Goal: Task Accomplishment & Management: Manage account settings

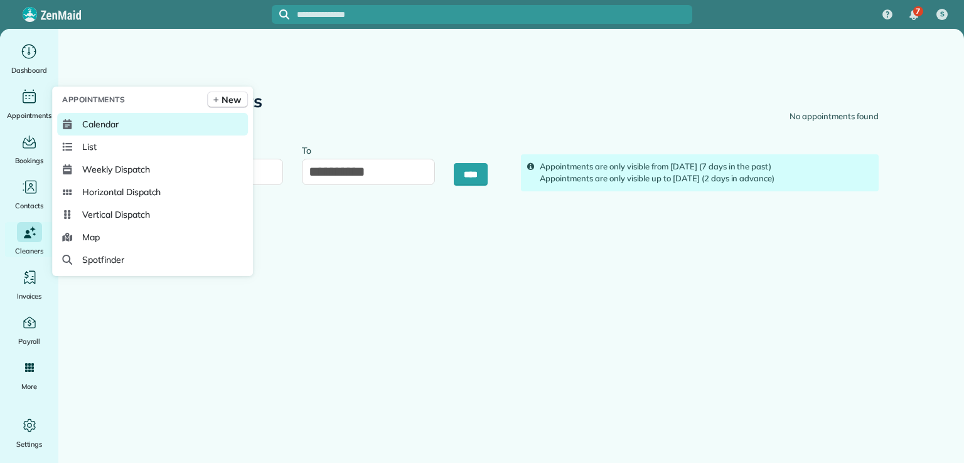
click at [95, 122] on span "Calendar" at bounding box center [100, 124] width 36 height 13
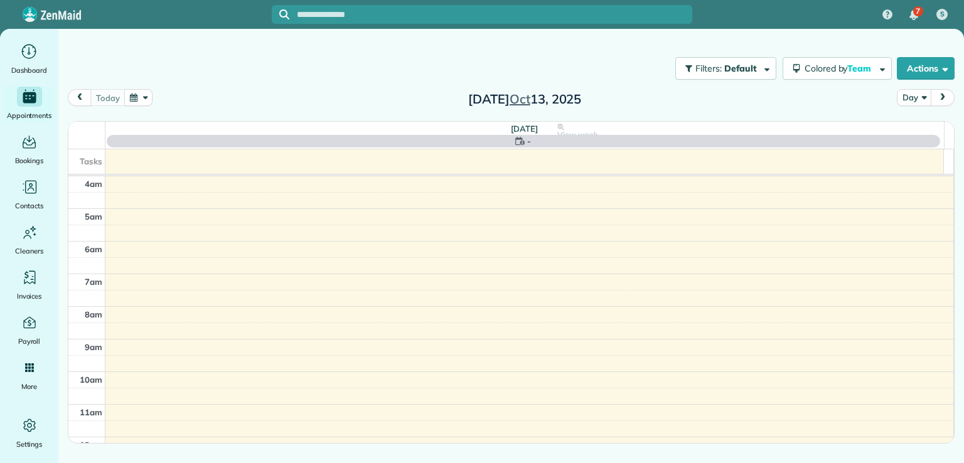
scroll to position [98, 0]
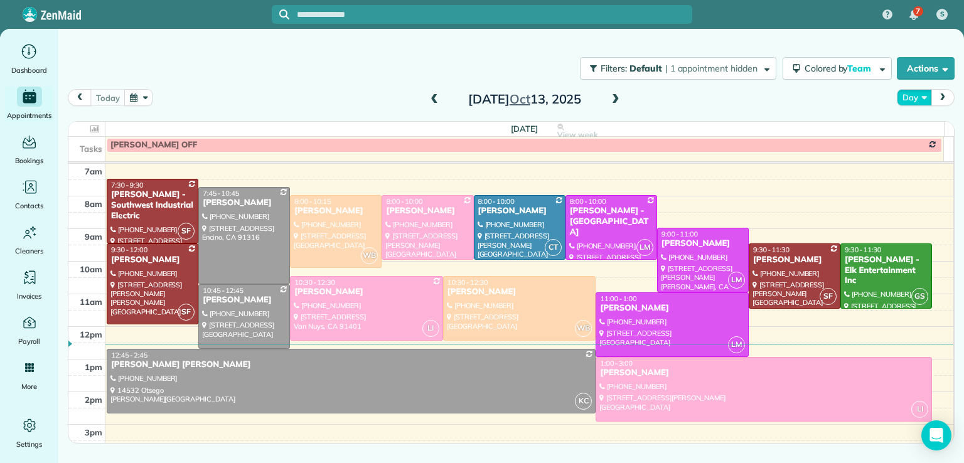
click at [919, 96] on button "Day" at bounding box center [914, 97] width 35 height 17
click at [919, 176] on link "Month" at bounding box center [946, 176] width 99 height 25
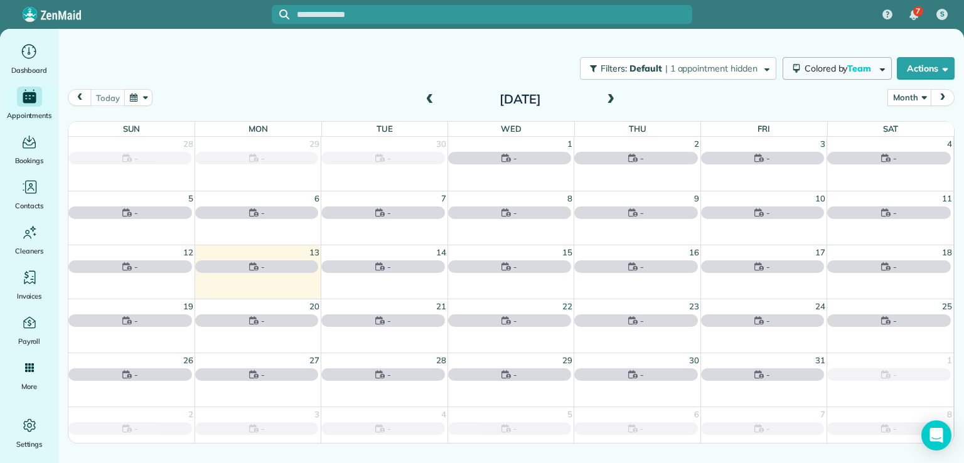
click at [833, 73] on button "Colored by Team" at bounding box center [837, 68] width 109 height 23
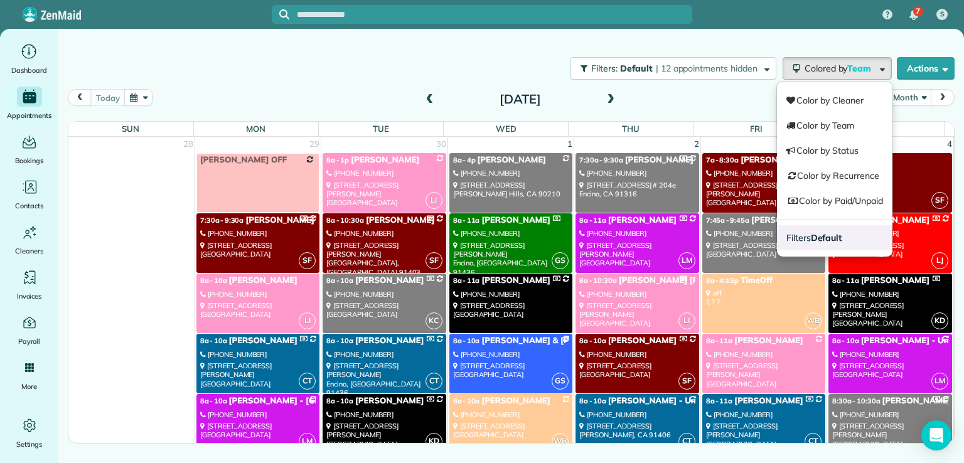
click at [818, 239] on strong "Default" at bounding box center [826, 237] width 31 height 11
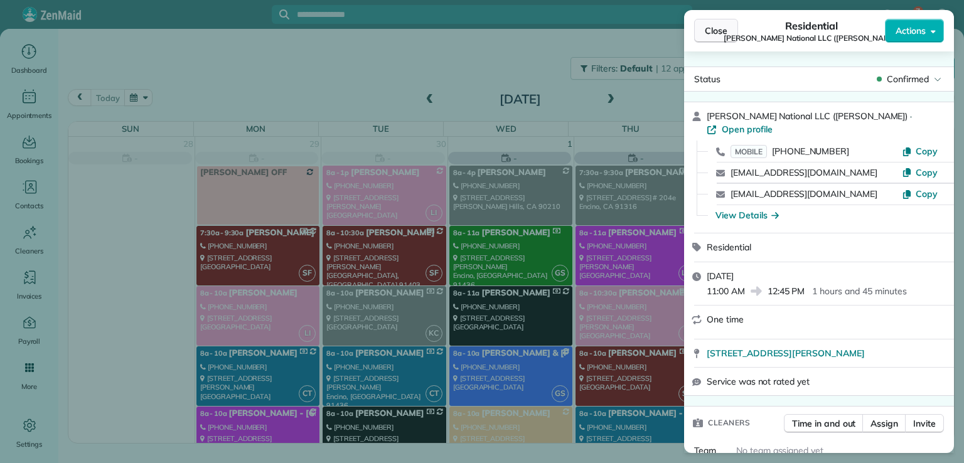
click at [718, 33] on span "Close" at bounding box center [716, 30] width 23 height 13
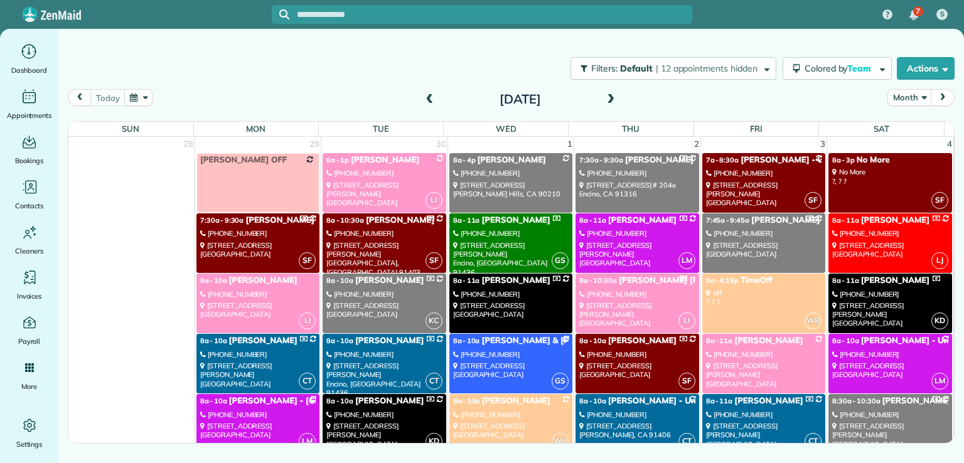
click at [710, 40] on div "Filters: Default | 12 appointments hidden Colored by Team Color by Cleaner Colo…" at bounding box center [511, 215] width 906 height 373
click at [858, 68] on span "Team" at bounding box center [860, 68] width 26 height 11
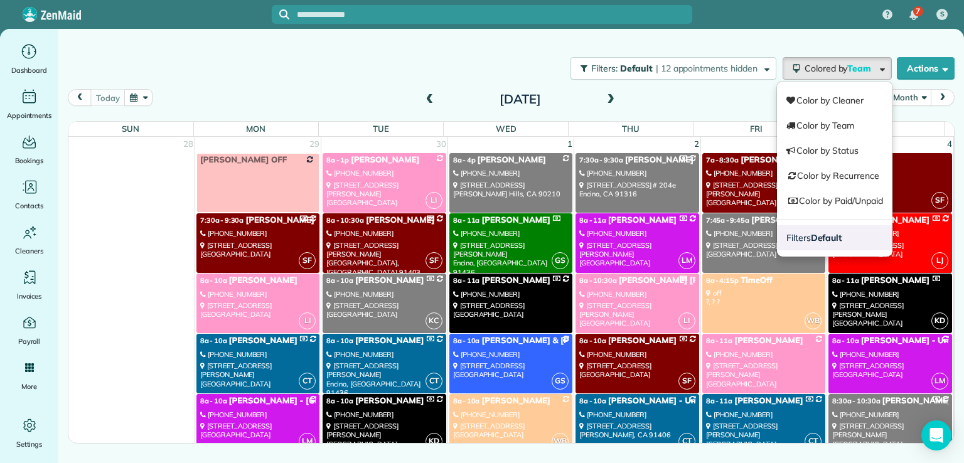
click at [831, 233] on strong "Default" at bounding box center [826, 237] width 31 height 11
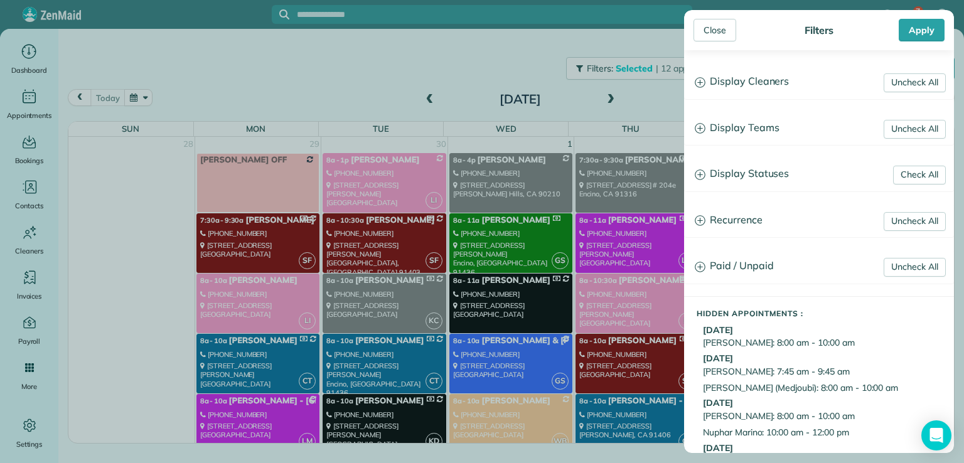
click at [762, 131] on h3 "Display Teams" at bounding box center [819, 128] width 269 height 32
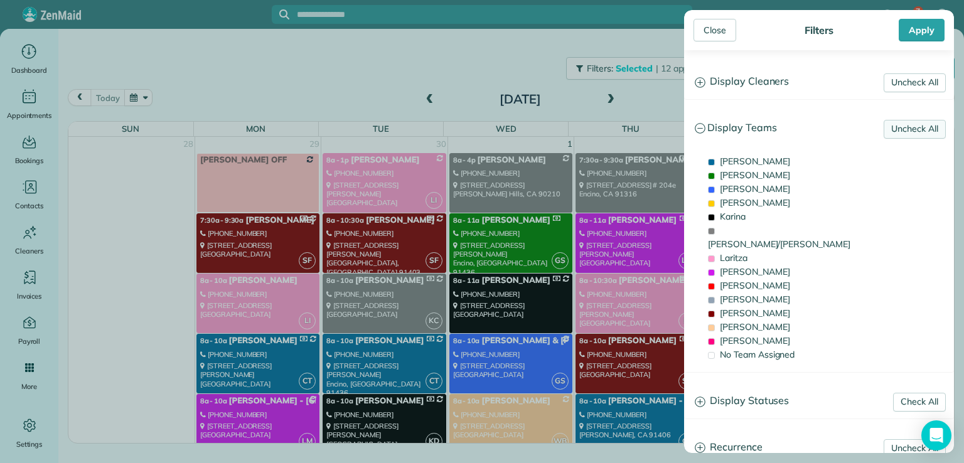
click at [893, 124] on link "Uncheck All" at bounding box center [915, 129] width 62 height 19
click at [893, 75] on link "Uncheck All" at bounding box center [915, 82] width 62 height 19
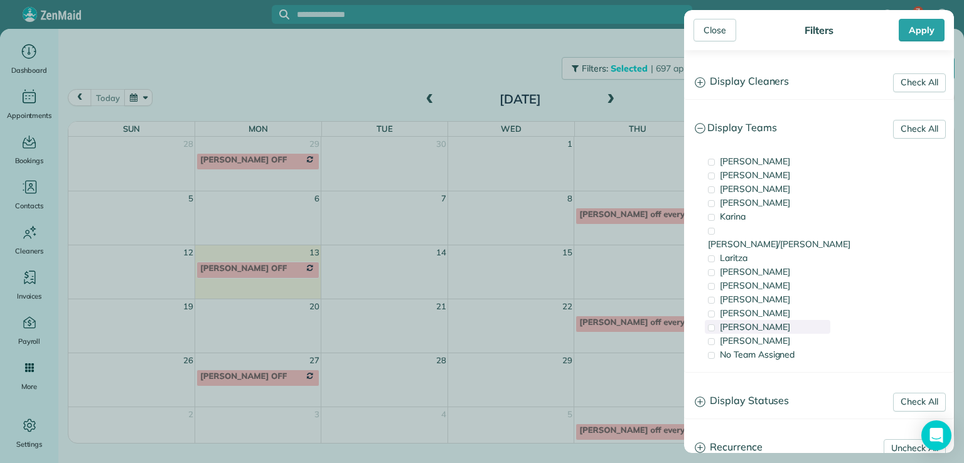
click at [731, 321] on span "[PERSON_NAME]" at bounding box center [755, 326] width 70 height 11
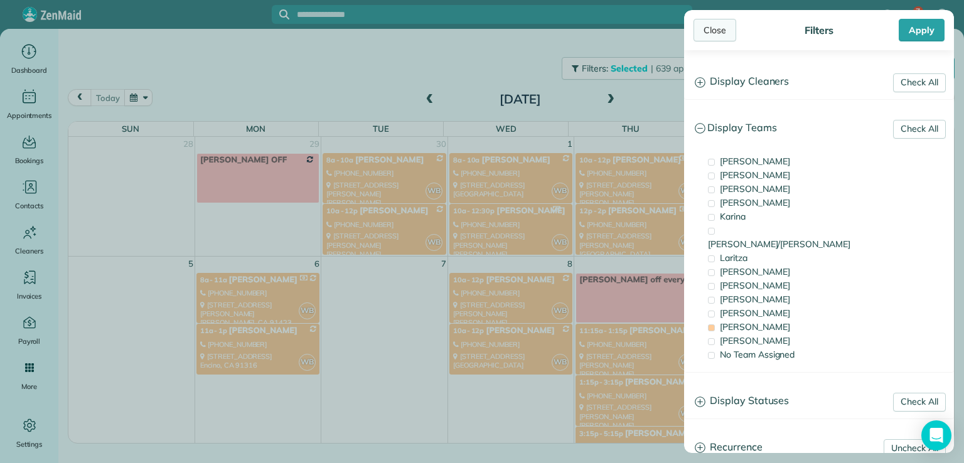
click at [715, 31] on div "Close" at bounding box center [714, 30] width 43 height 23
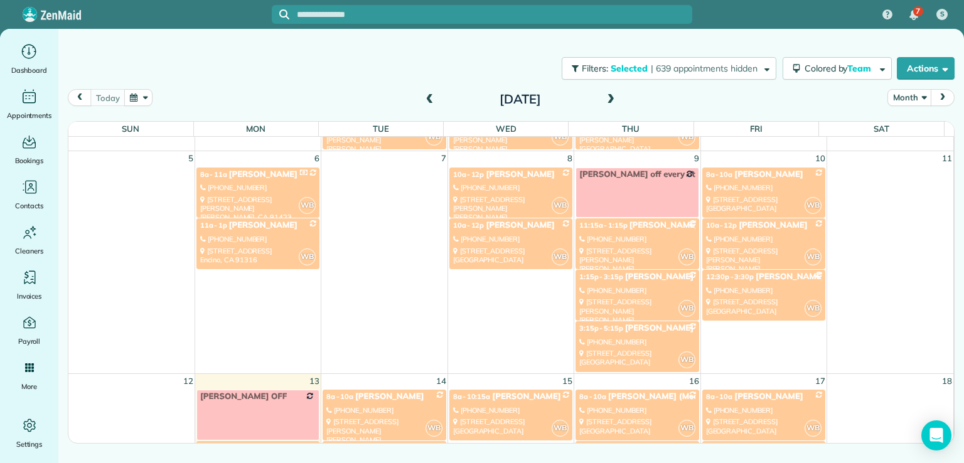
scroll to position [118, 0]
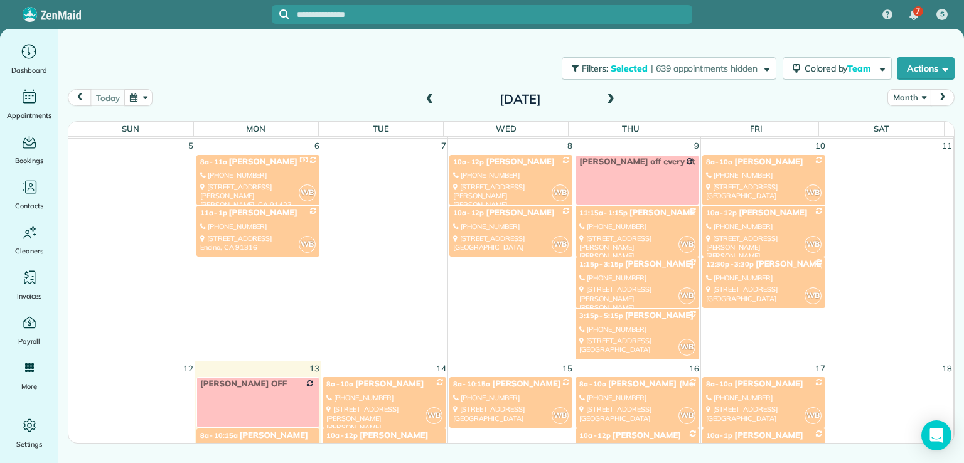
click at [598, 243] on div "[STREET_ADDRESS][PERSON_NAME][PERSON_NAME]" at bounding box center [636, 252] width 115 height 36
click at [607, 258] on div "Sun Mon Tue Wed Thu Fri Sat 28 29 30 1 2 3 4 [PERSON_NAME] OFF WB 8a - 10a [PER…" at bounding box center [510, 292] width 885 height 341
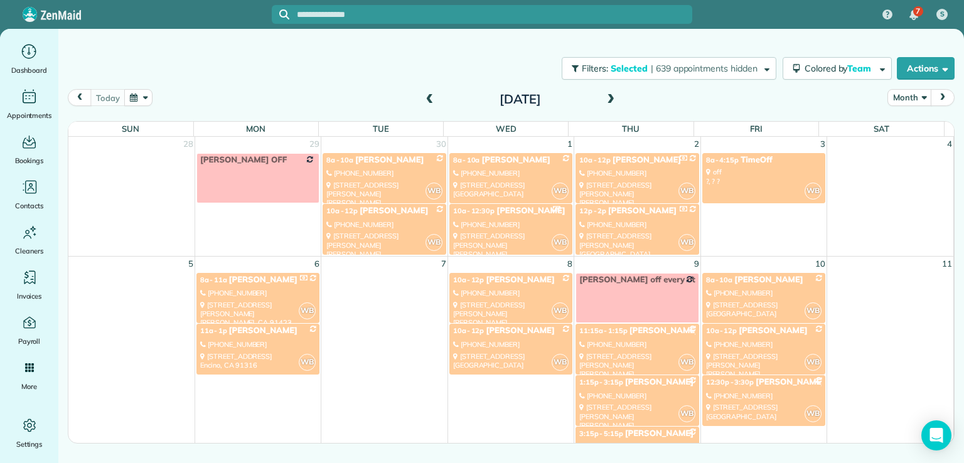
click at [503, 352] on div "[STREET_ADDRESS]" at bounding box center [510, 361] width 115 height 18
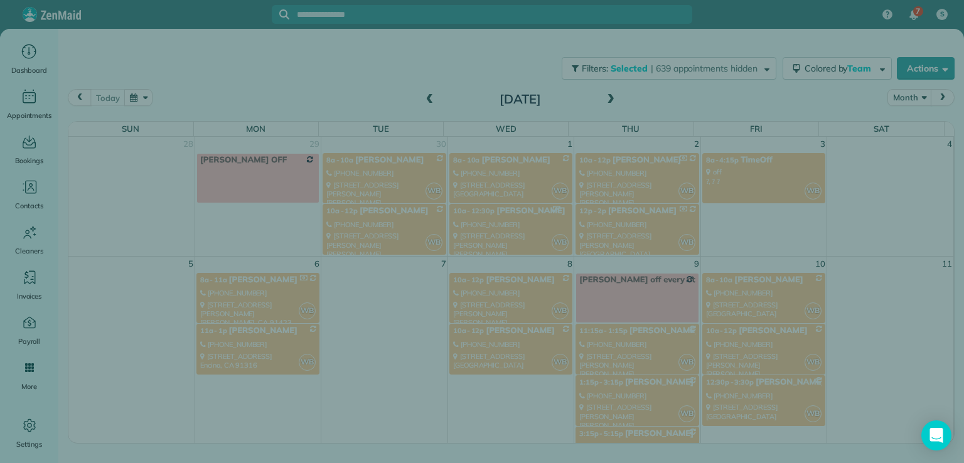
click at [506, 351] on div "Close Cleaners" at bounding box center [482, 231] width 964 height 463
click at [512, 348] on div at bounding box center [482, 231] width 964 height 463
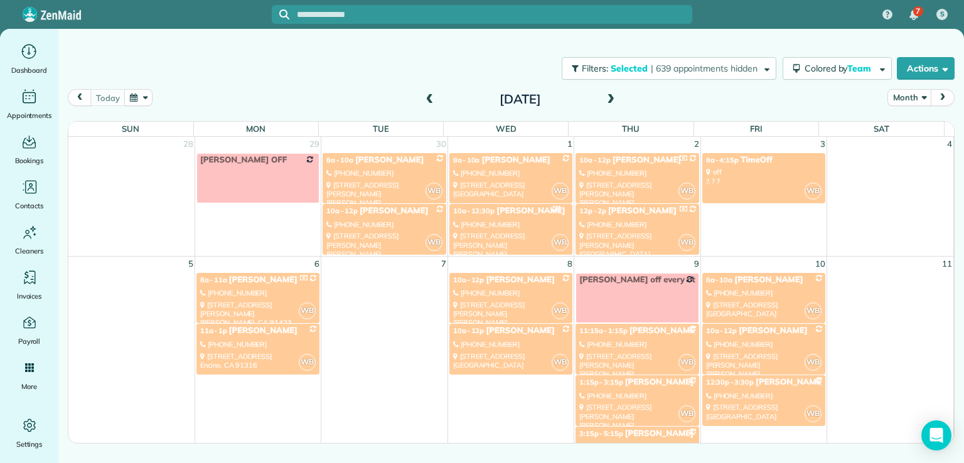
click at [511, 344] on div "[PHONE_NUMBER]" at bounding box center [510, 344] width 115 height 9
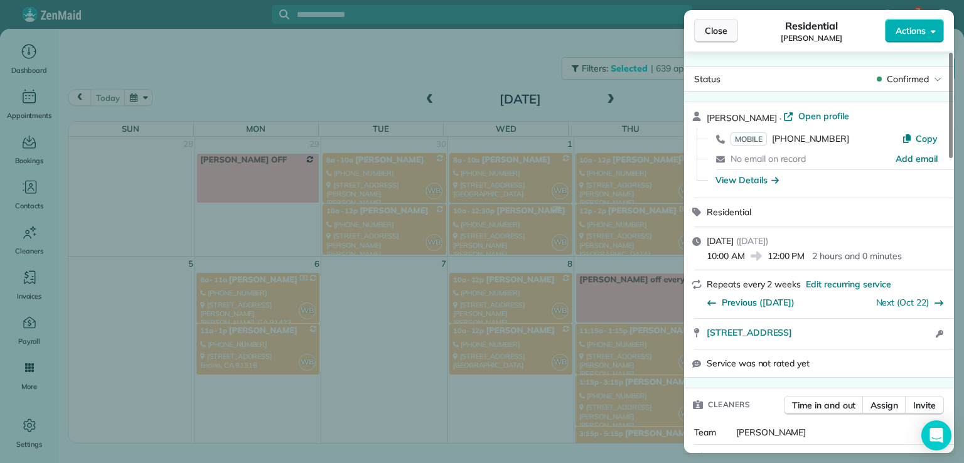
click at [718, 30] on span "Close" at bounding box center [716, 30] width 23 height 13
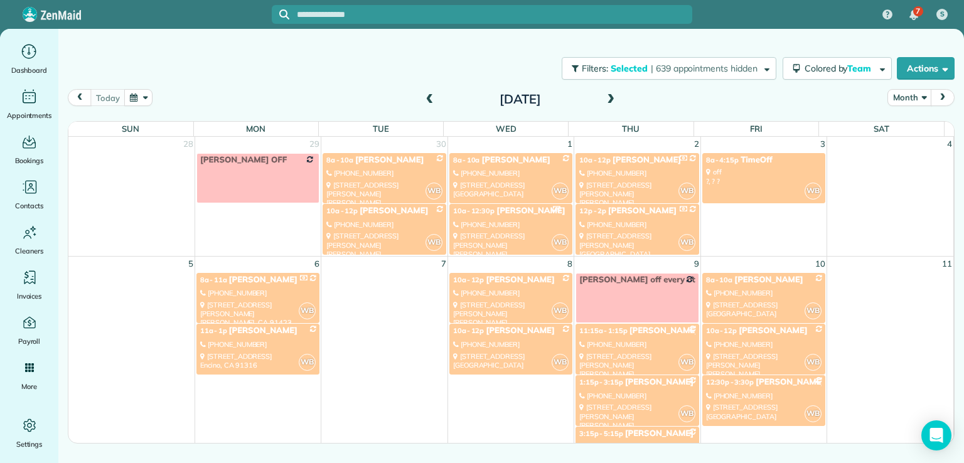
click at [638, 346] on div "[PHONE_NUMBER]" at bounding box center [636, 344] width 115 height 9
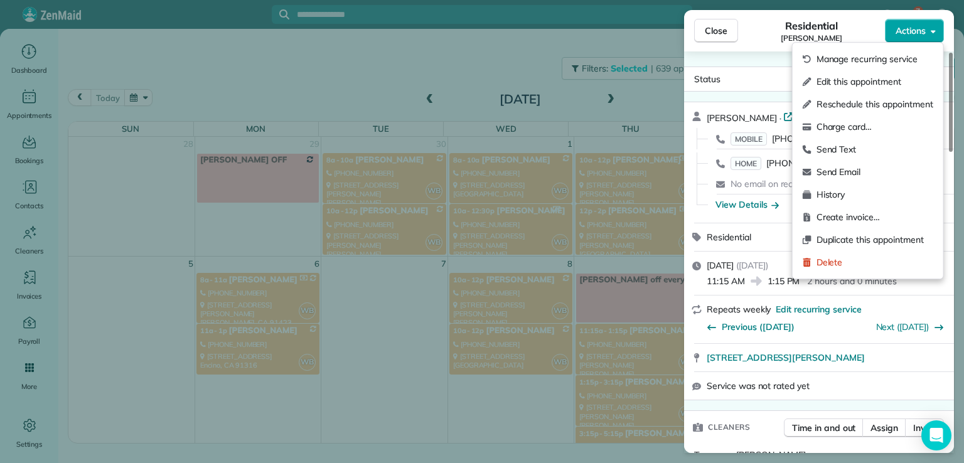
click at [906, 36] on span "Actions" at bounding box center [911, 30] width 30 height 13
click at [897, 79] on span "Edit this appointment" at bounding box center [874, 81] width 117 height 13
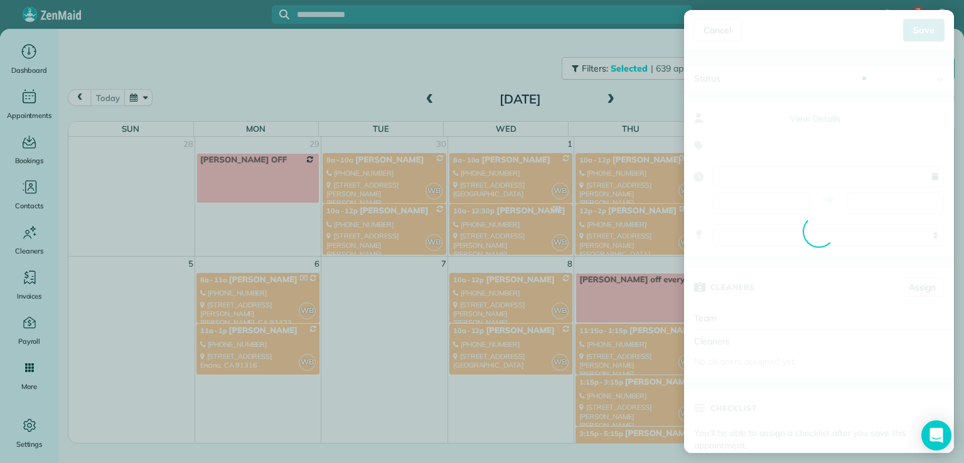
type input "**********"
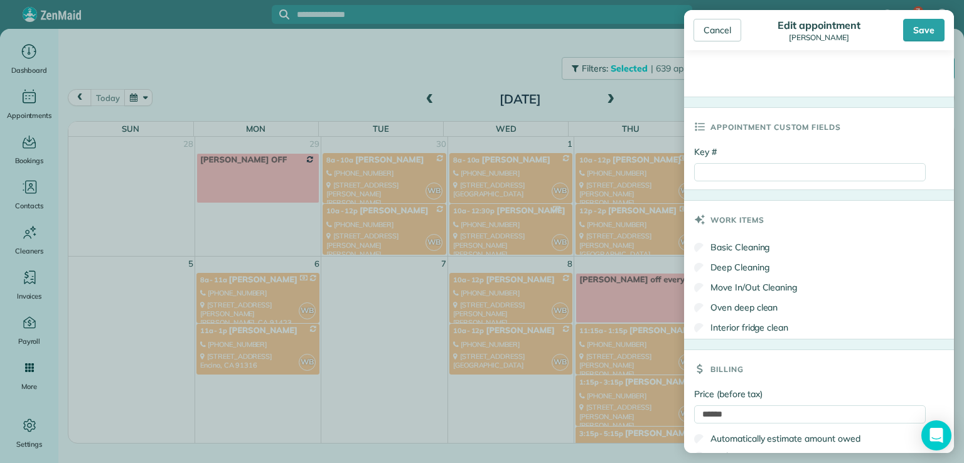
scroll to position [586, 0]
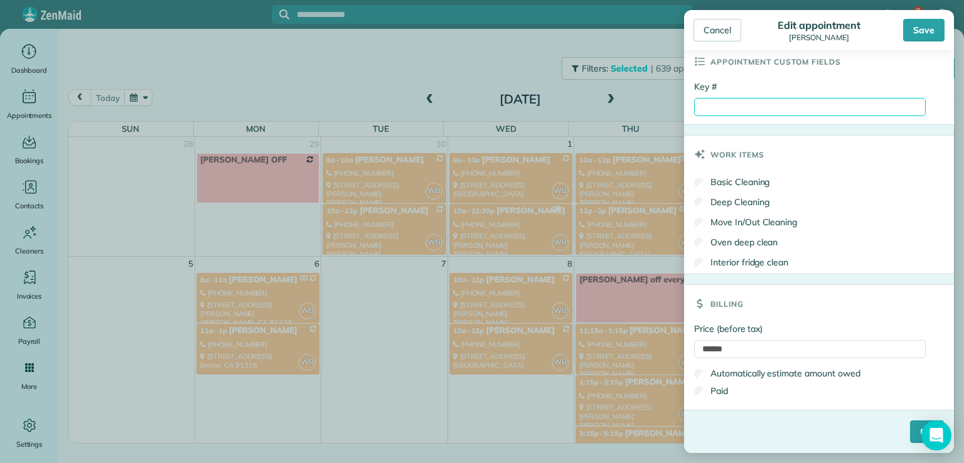
click at [712, 111] on input "Key #" at bounding box center [810, 107] width 232 height 18
type input "****"
click at [910, 430] on input "****" at bounding box center [927, 431] width 34 height 23
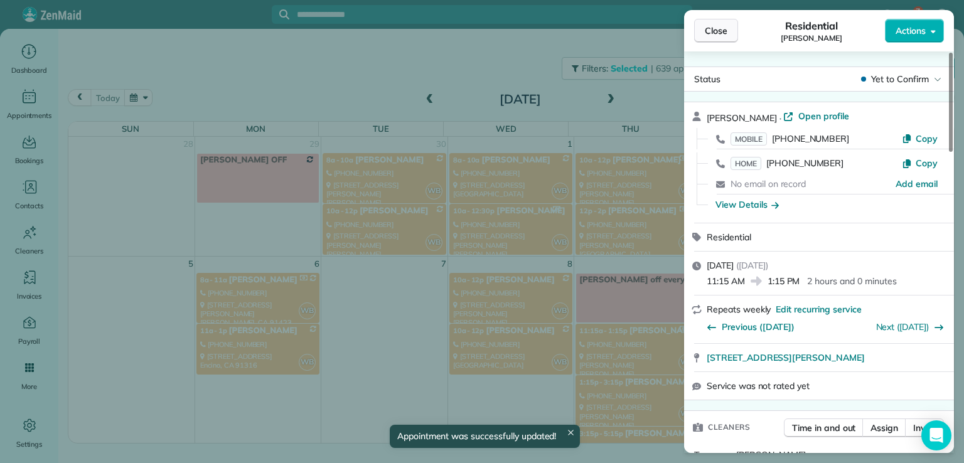
click at [712, 31] on span "Close" at bounding box center [716, 30] width 23 height 13
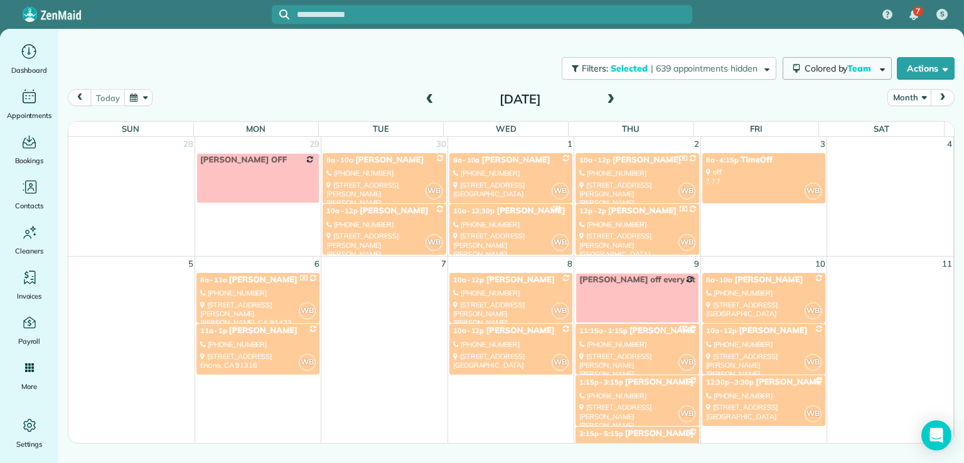
click at [794, 69] on icon "button" at bounding box center [797, 68] width 8 height 9
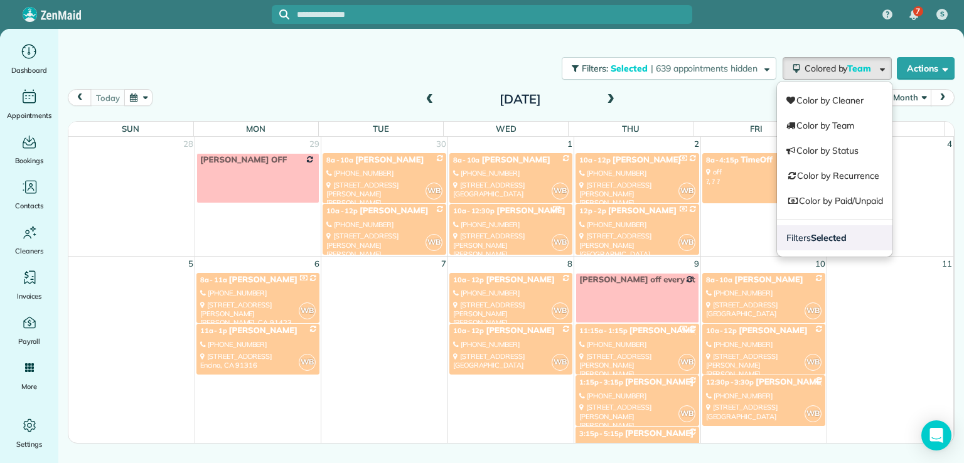
click at [807, 228] on link "Filters Selected" at bounding box center [834, 237] width 115 height 25
click at [535, 54] on div at bounding box center [482, 231] width 964 height 463
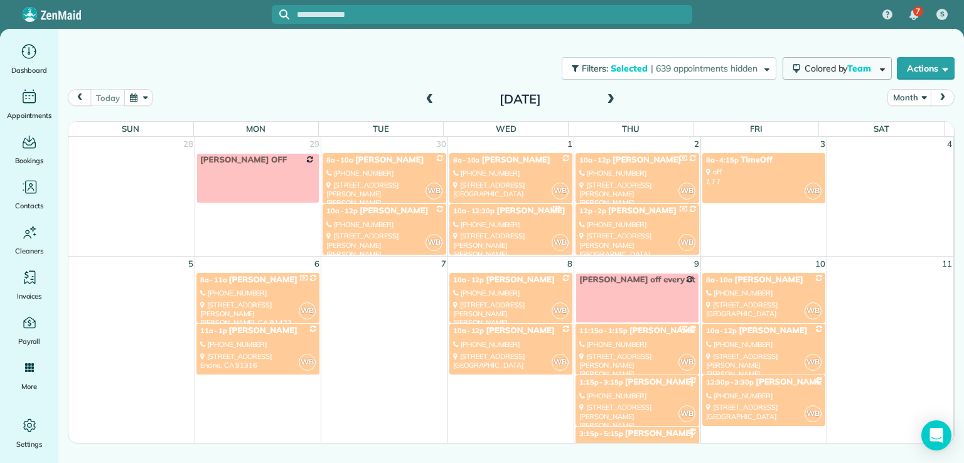
click at [833, 70] on span "Colored by Team" at bounding box center [840, 68] width 71 height 11
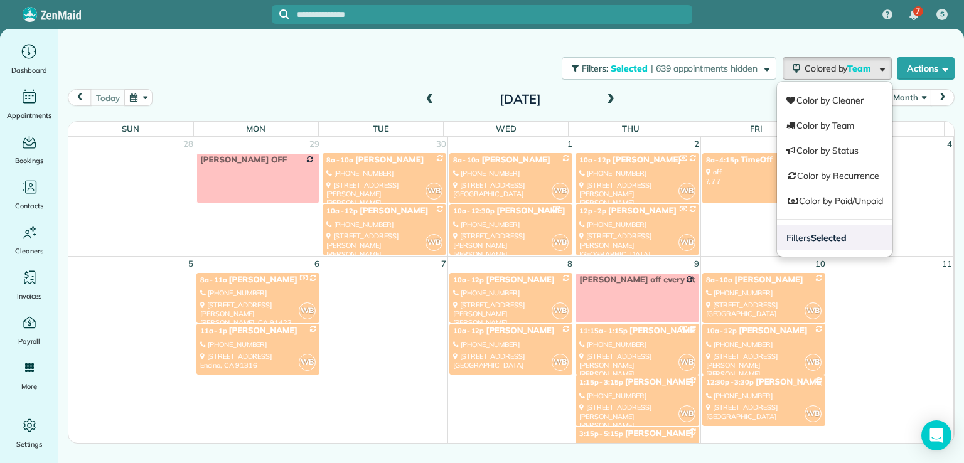
click at [835, 249] on link "Filters Selected" at bounding box center [834, 237] width 115 height 25
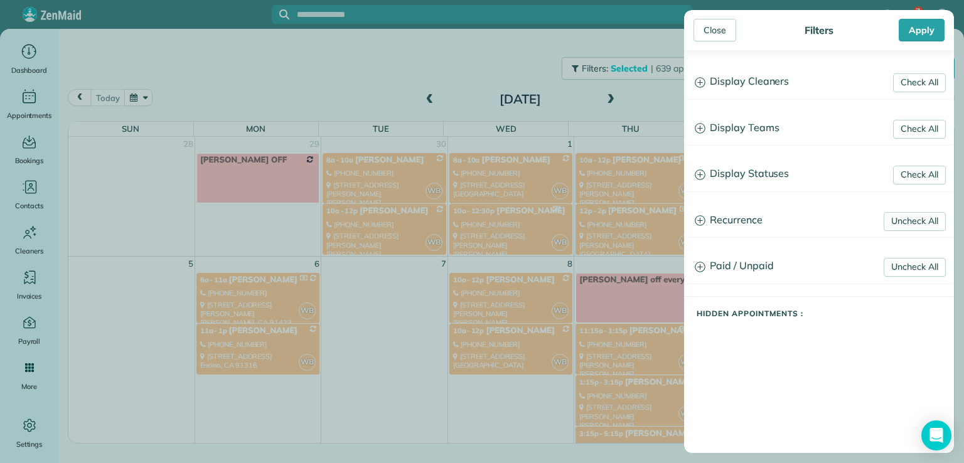
click at [767, 131] on h3 "Display Teams" at bounding box center [819, 128] width 269 height 32
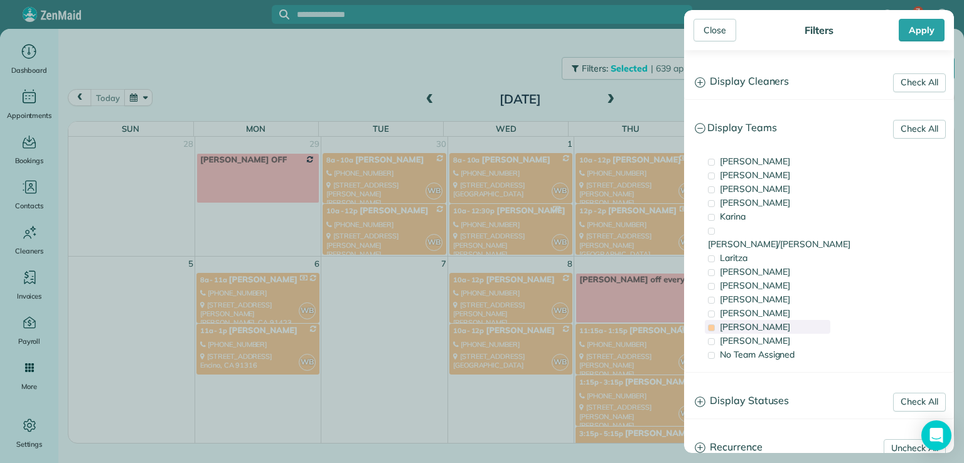
drag, startPoint x: 729, startPoint y: 310, endPoint x: 714, endPoint y: 313, distance: 15.9
click at [714, 324] on span at bounding box center [711, 327] width 7 height 7
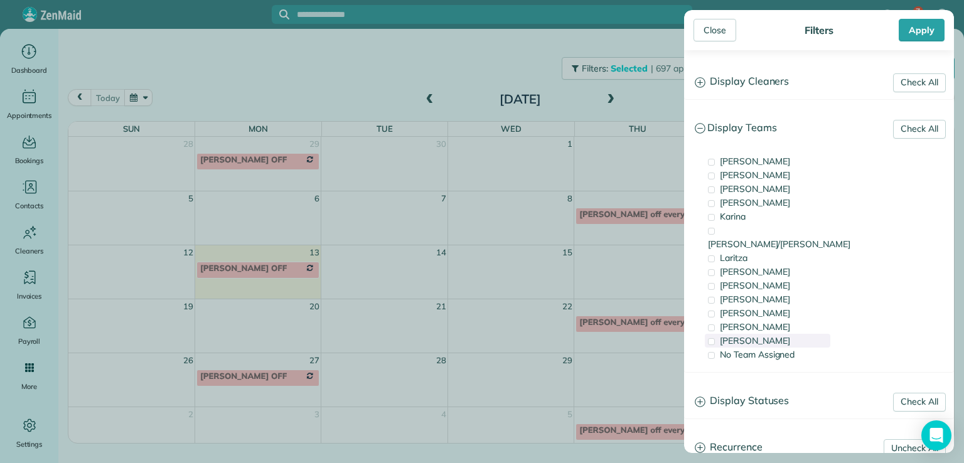
click at [718, 334] on div "[PERSON_NAME]" at bounding box center [768, 341] width 126 height 14
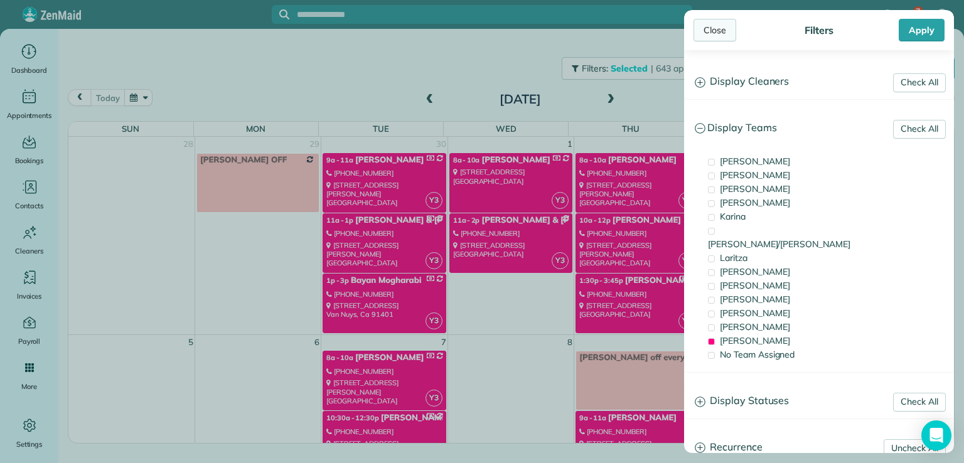
click at [705, 26] on div "Close" at bounding box center [714, 30] width 43 height 23
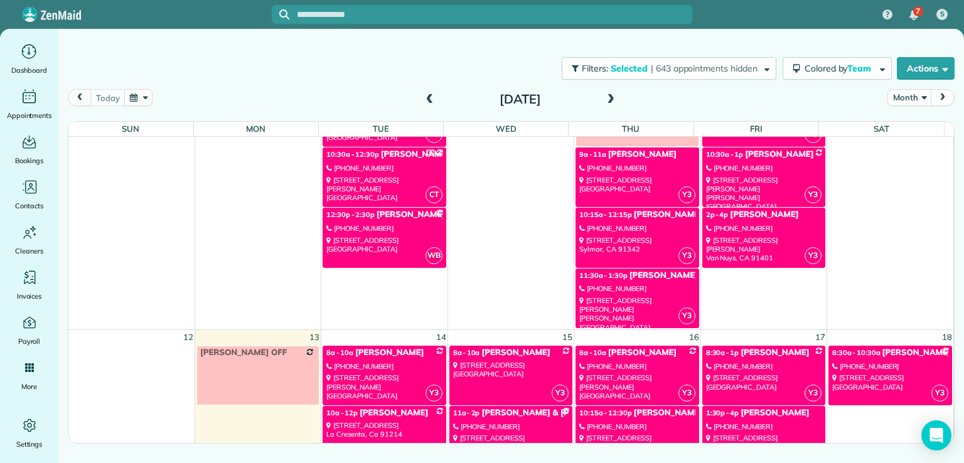
scroll to position [264, 0]
click at [631, 279] on link "Y3 11:30a - 1:30p [PERSON_NAME] [PHONE_NUMBER] [STREET_ADDRESS][PERSON_NAME][PE…" at bounding box center [636, 299] width 123 height 60
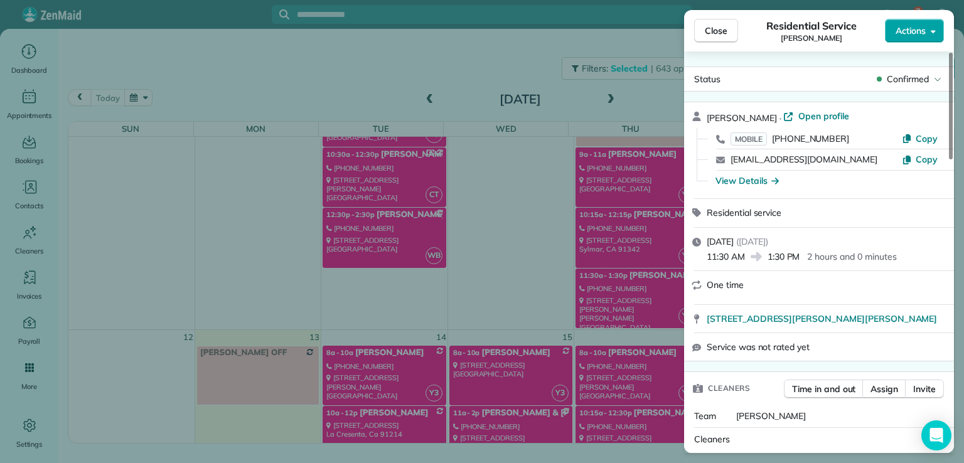
click at [914, 36] on span "Actions" at bounding box center [911, 30] width 30 height 13
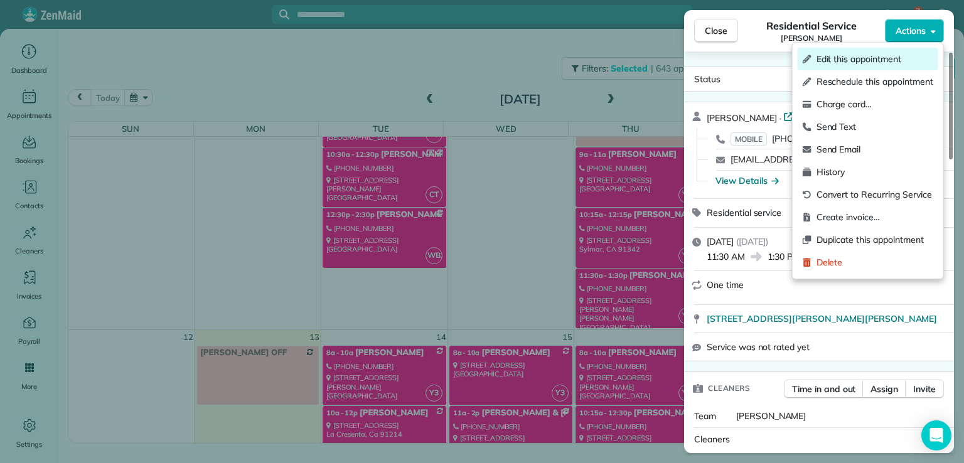
click at [898, 58] on span "Edit this appointment" at bounding box center [874, 59] width 117 height 13
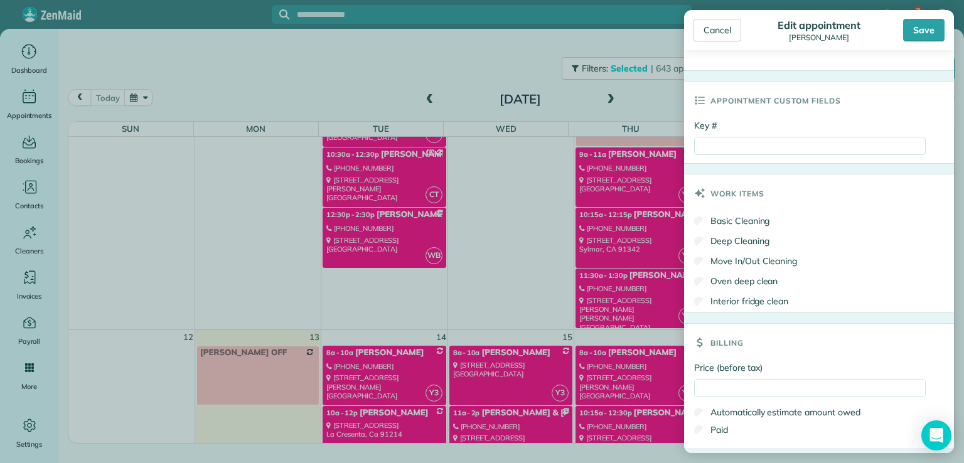
scroll to position [586, 0]
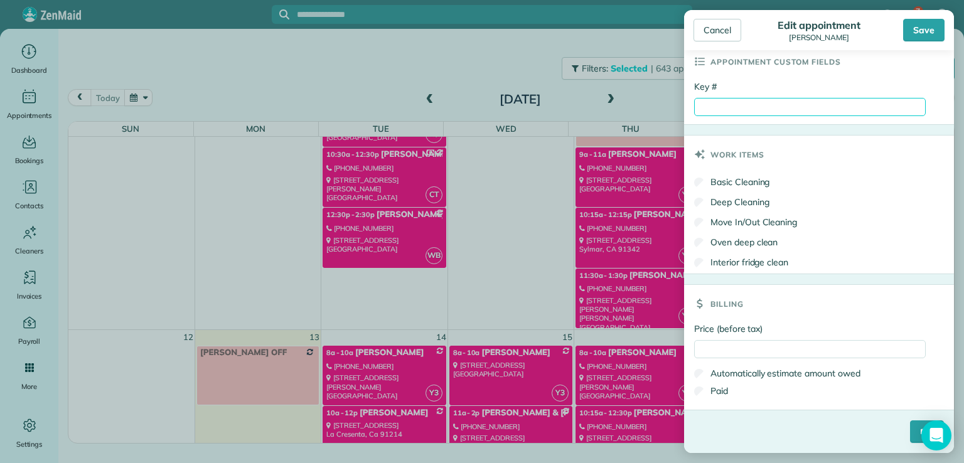
click at [738, 110] on input "Key #" at bounding box center [810, 107] width 232 height 18
type input "****"
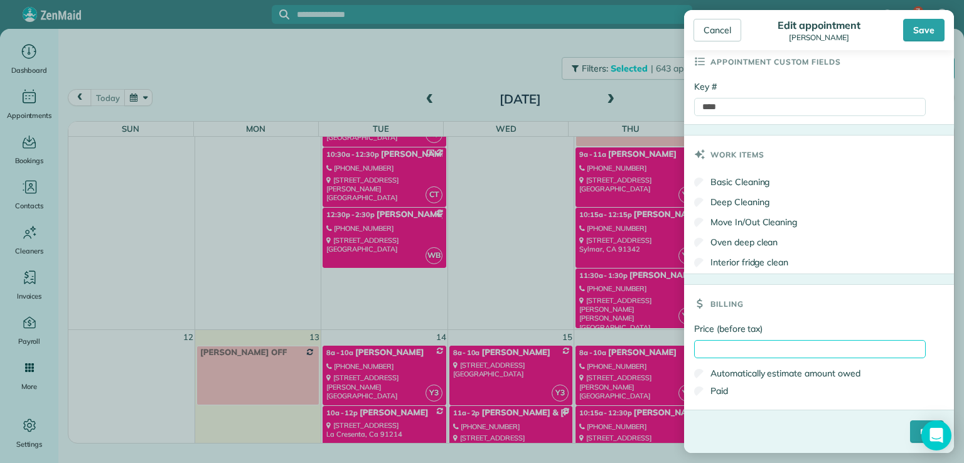
click at [724, 350] on input "Price (before tax)" at bounding box center [810, 349] width 232 height 18
type input "*****"
click at [910, 434] on input "****" at bounding box center [927, 431] width 34 height 23
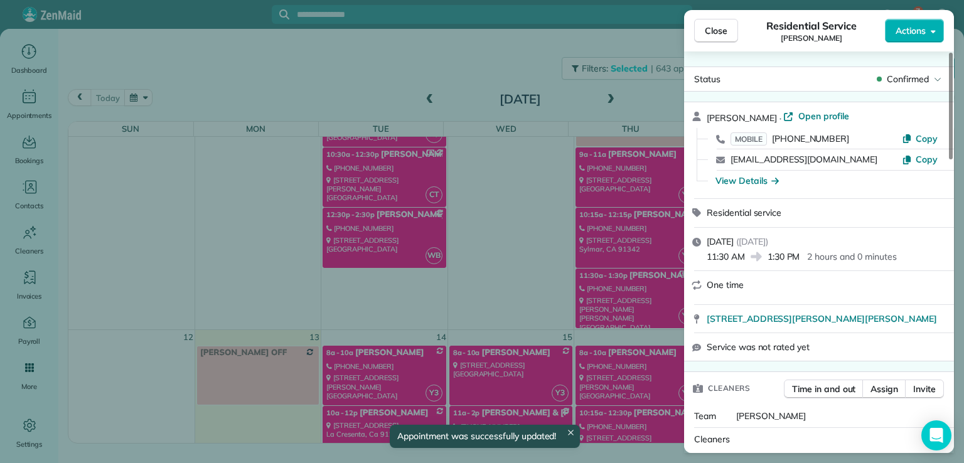
scroll to position [264, 0]
